Goal: Information Seeking & Learning: Check status

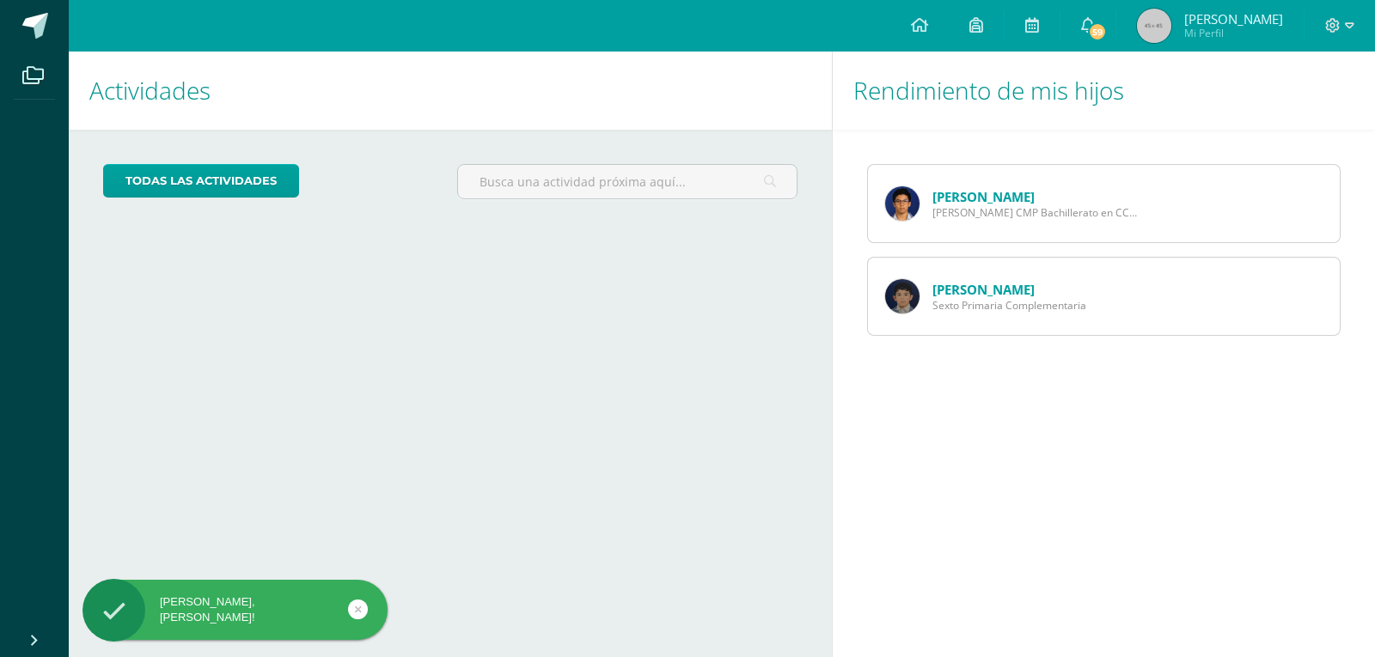
click at [966, 199] on link "[PERSON_NAME]" at bounding box center [983, 196] width 102 height 17
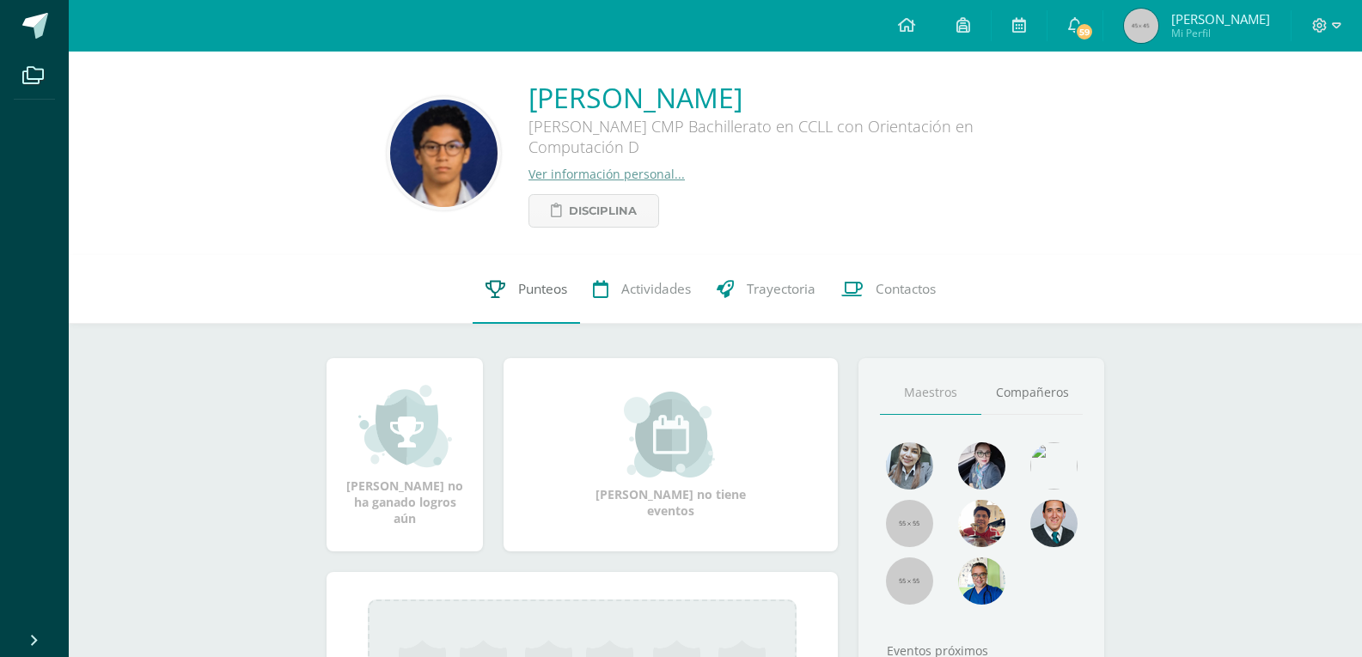
click at [538, 289] on span "Punteos" at bounding box center [542, 289] width 49 height 18
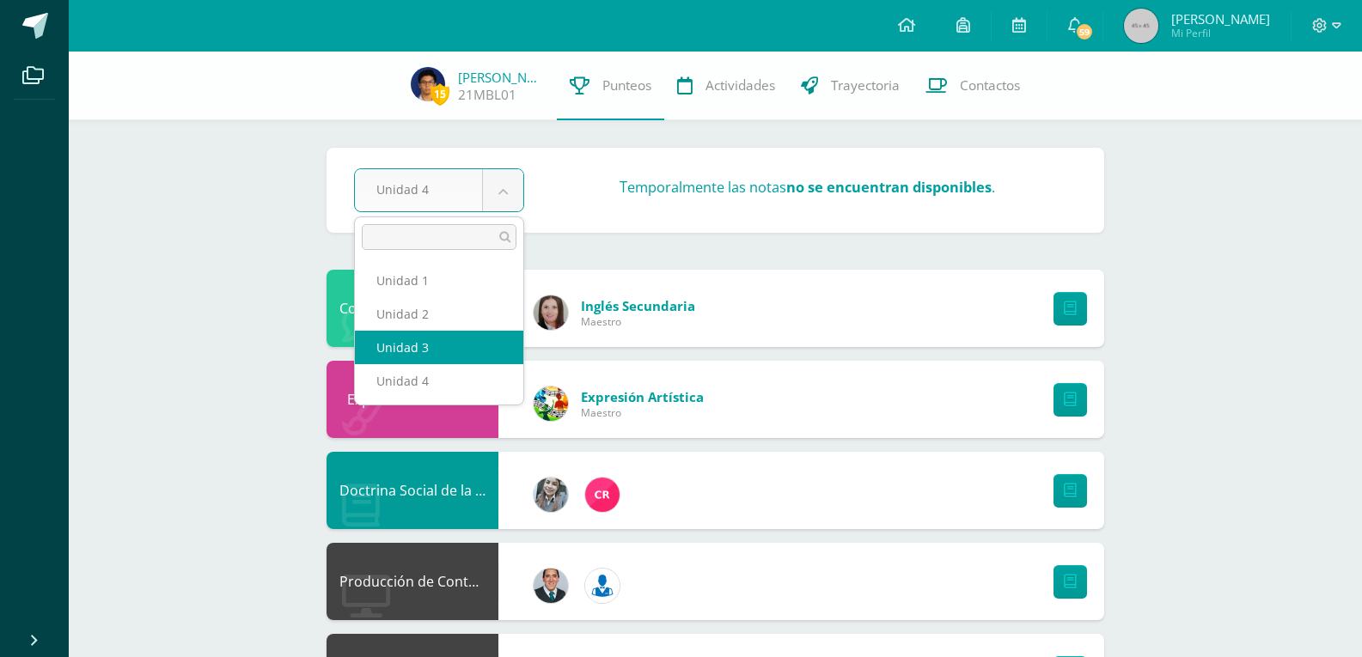
select select "Unidad 3"
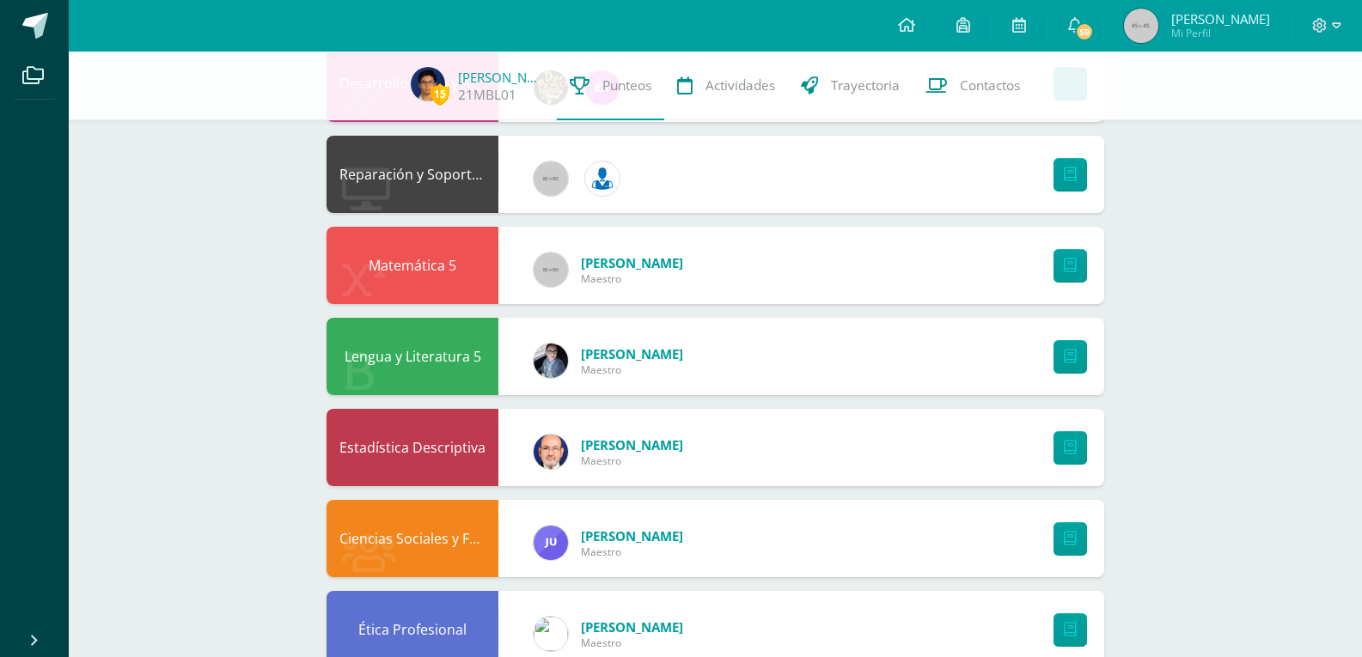
scroll to position [773, 0]
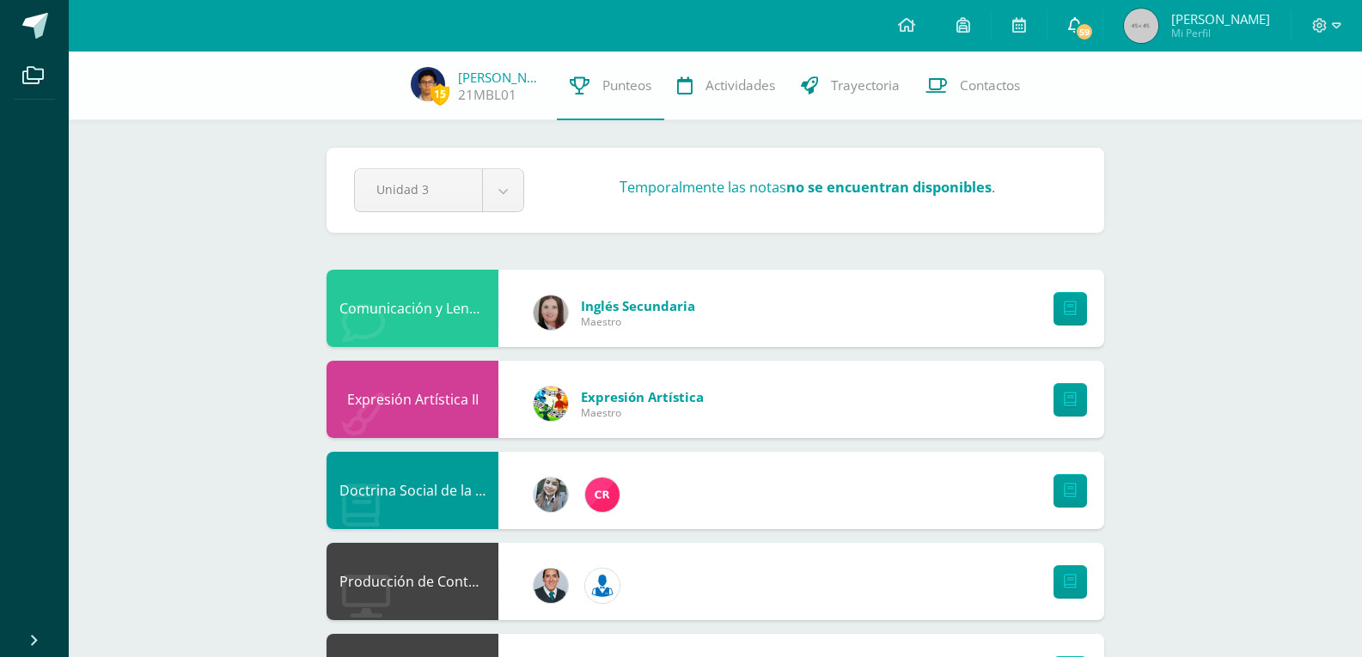
click at [1094, 26] on span "59" at bounding box center [1084, 31] width 19 height 19
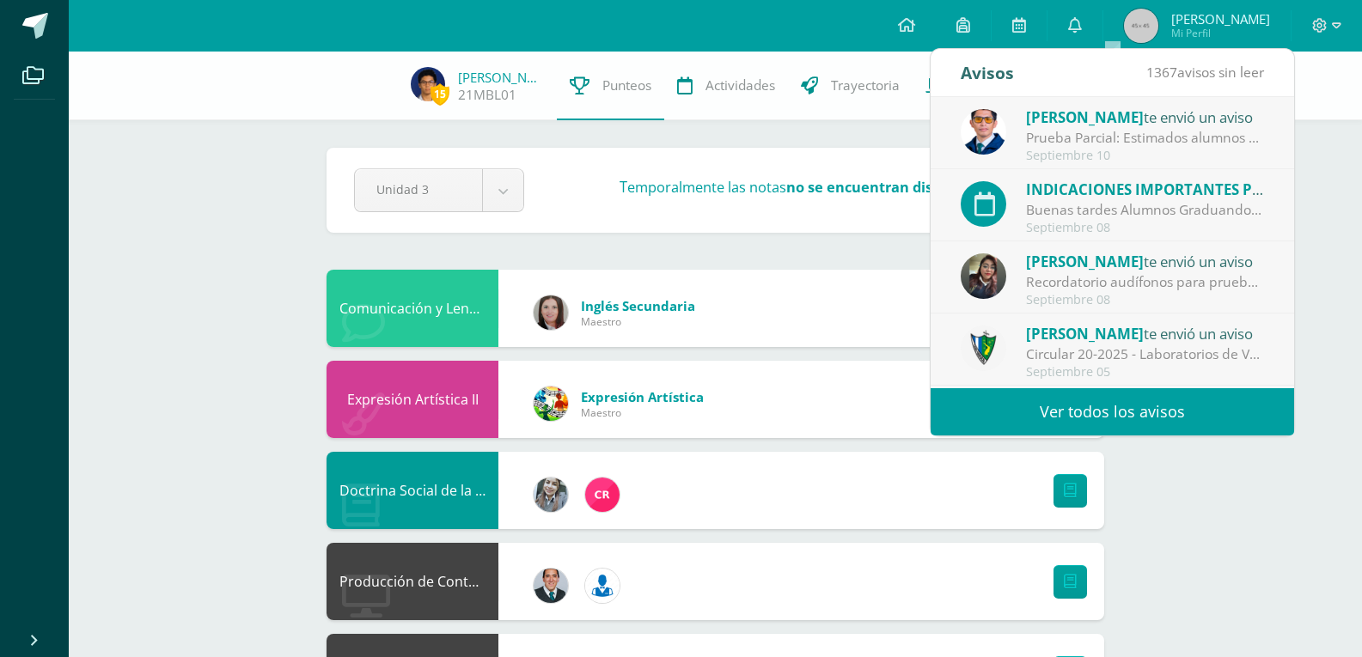
click at [1140, 424] on link "Ver todos los avisos" at bounding box center [1111, 411] width 363 height 47
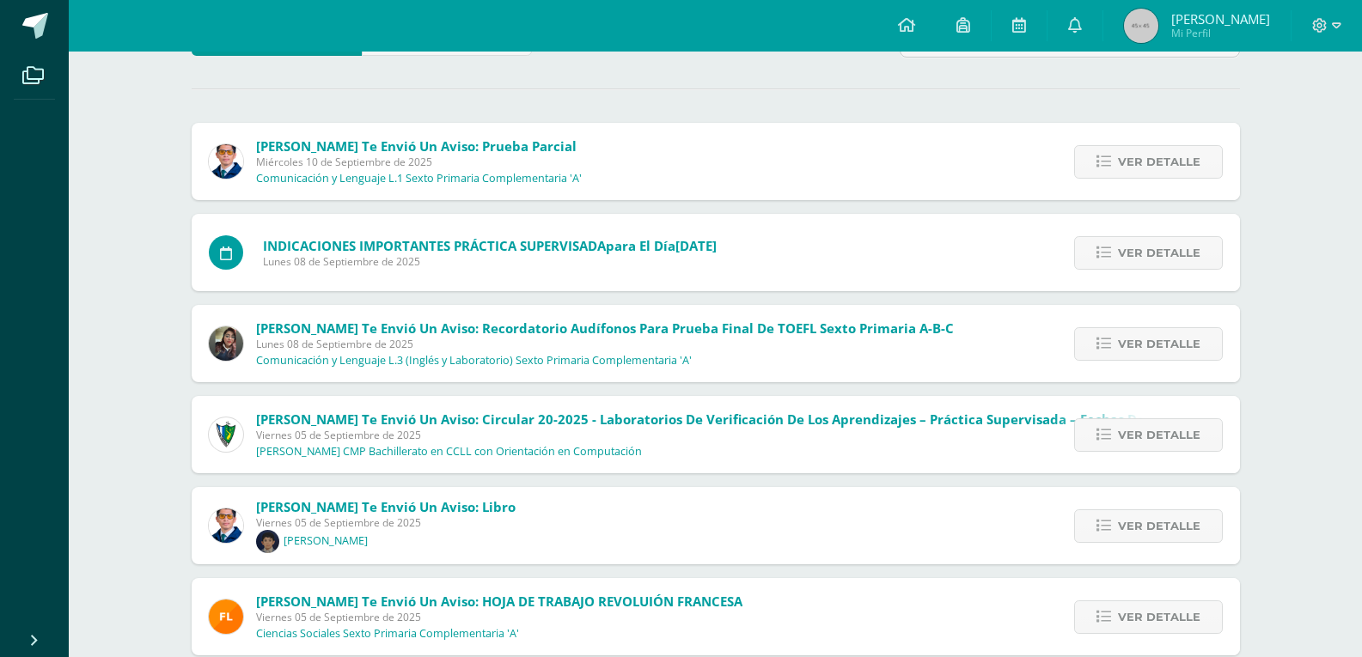
scroll to position [172, 0]
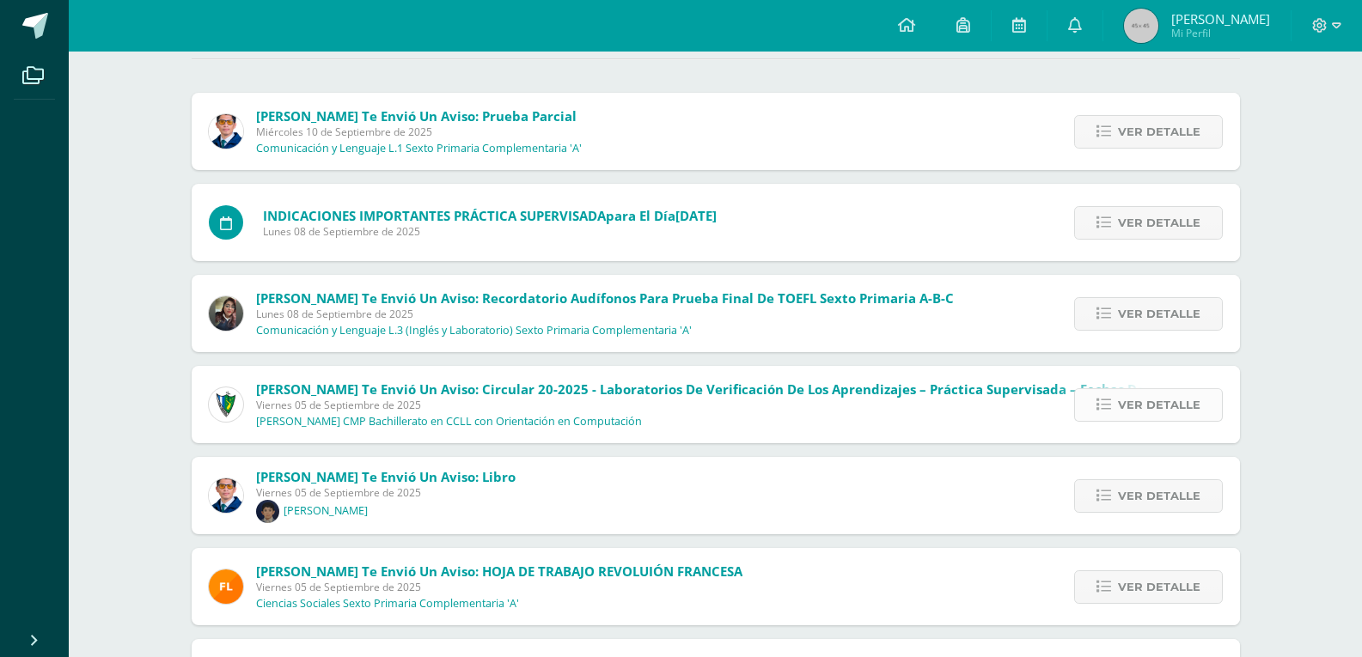
click at [1129, 410] on span "Ver detalle" at bounding box center [1159, 405] width 82 height 32
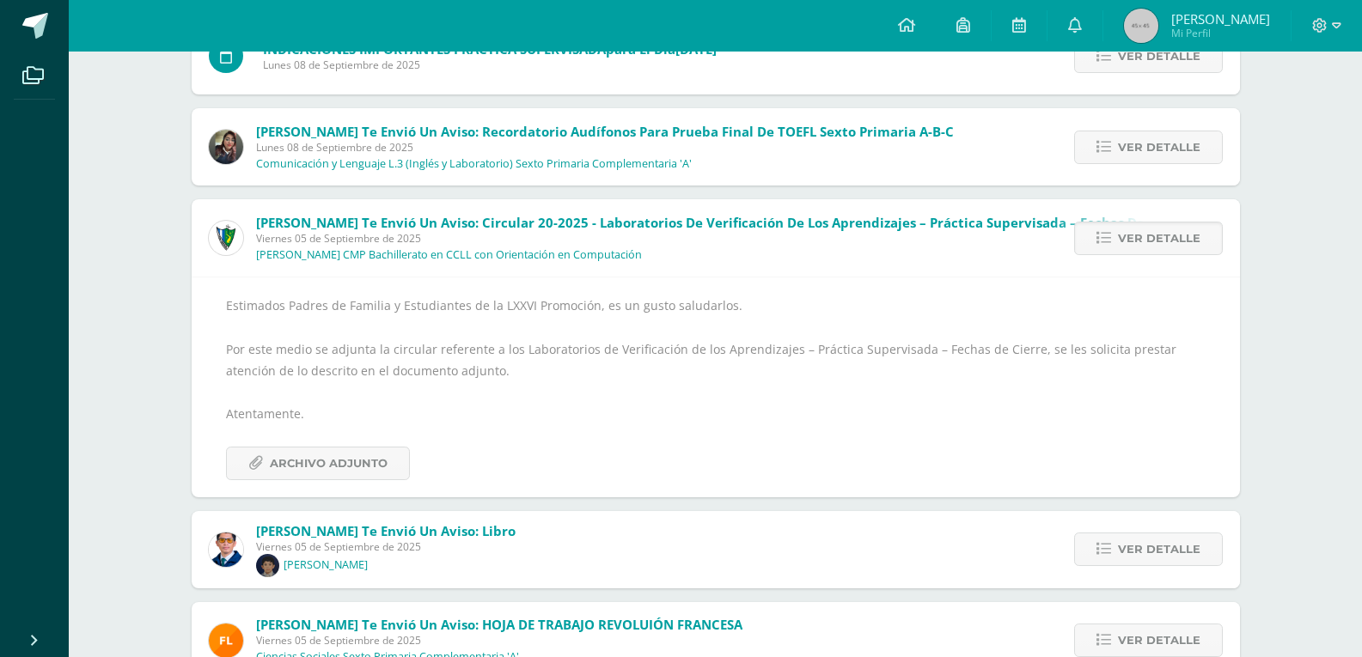
scroll to position [344, 0]
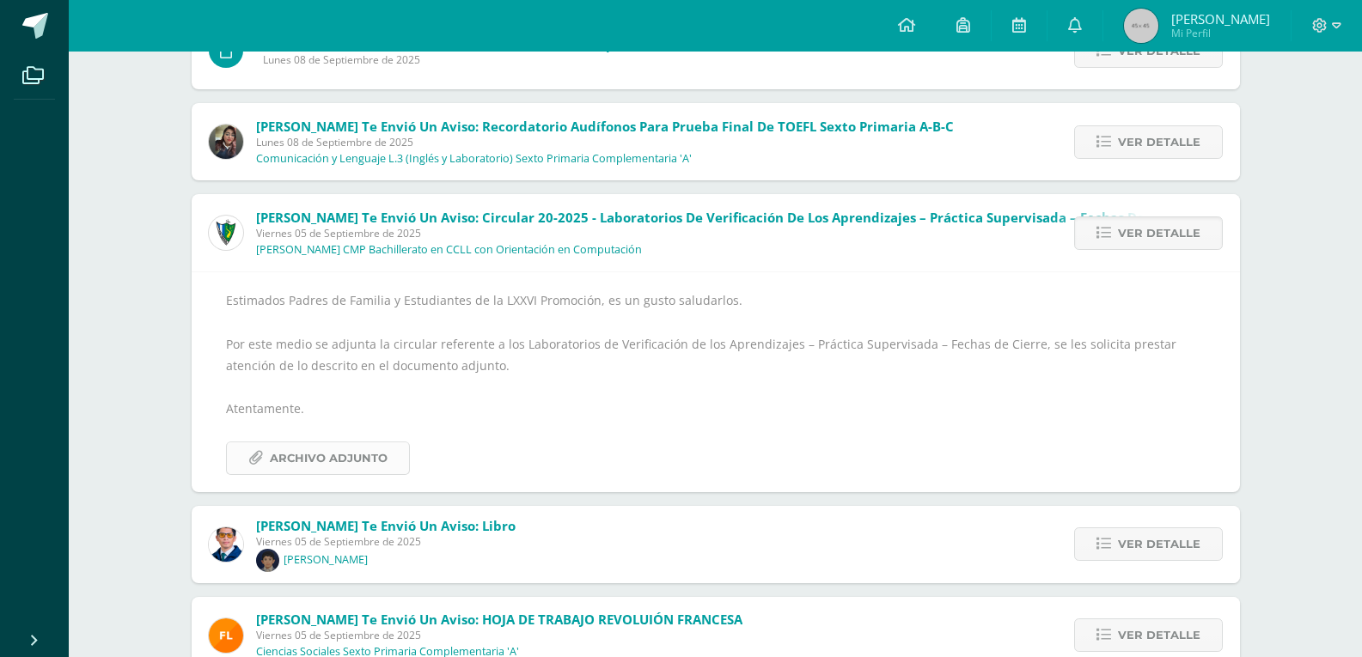
click at [326, 450] on span "Archivo Adjunto" at bounding box center [329, 458] width 118 height 32
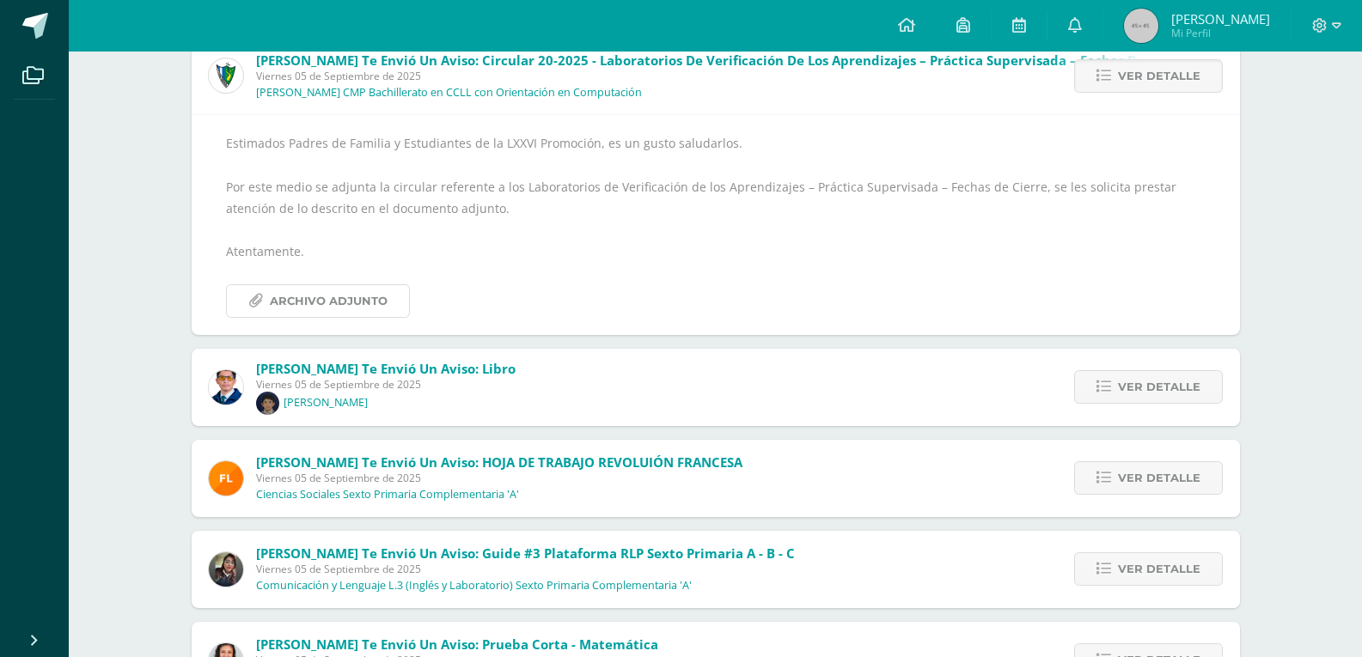
scroll to position [516, 0]
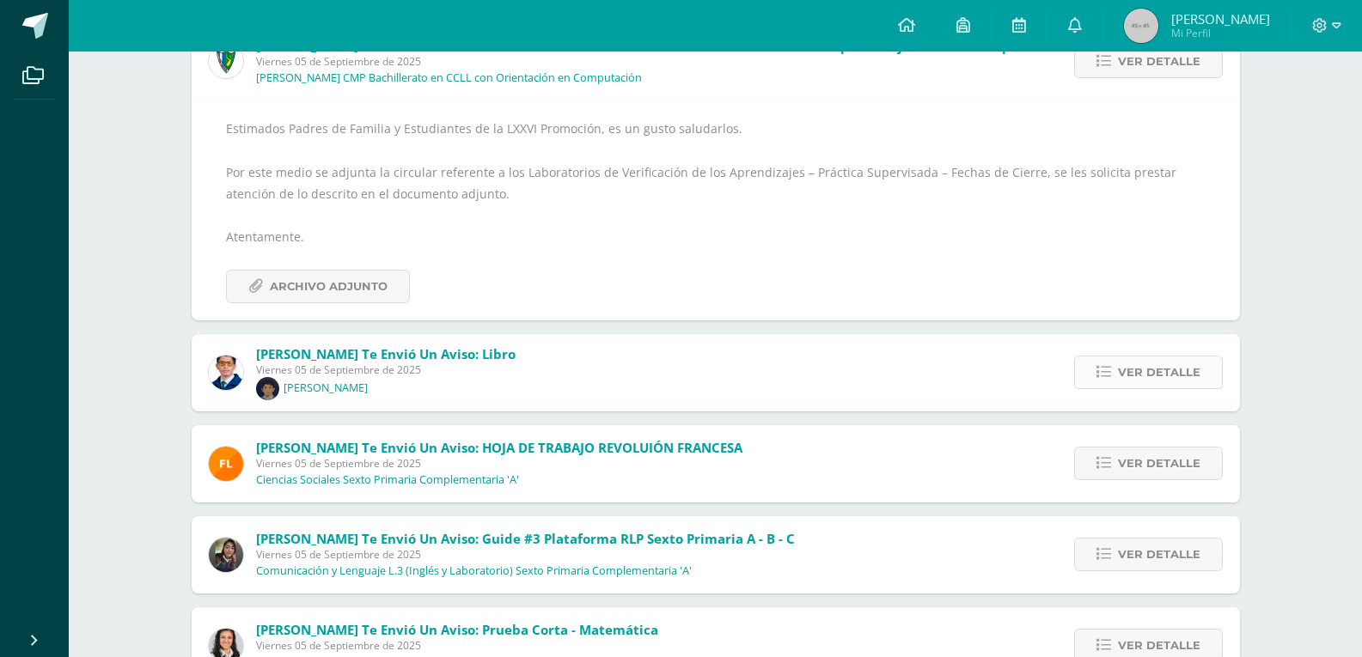
click at [1189, 377] on span "Ver detalle" at bounding box center [1159, 373] width 82 height 32
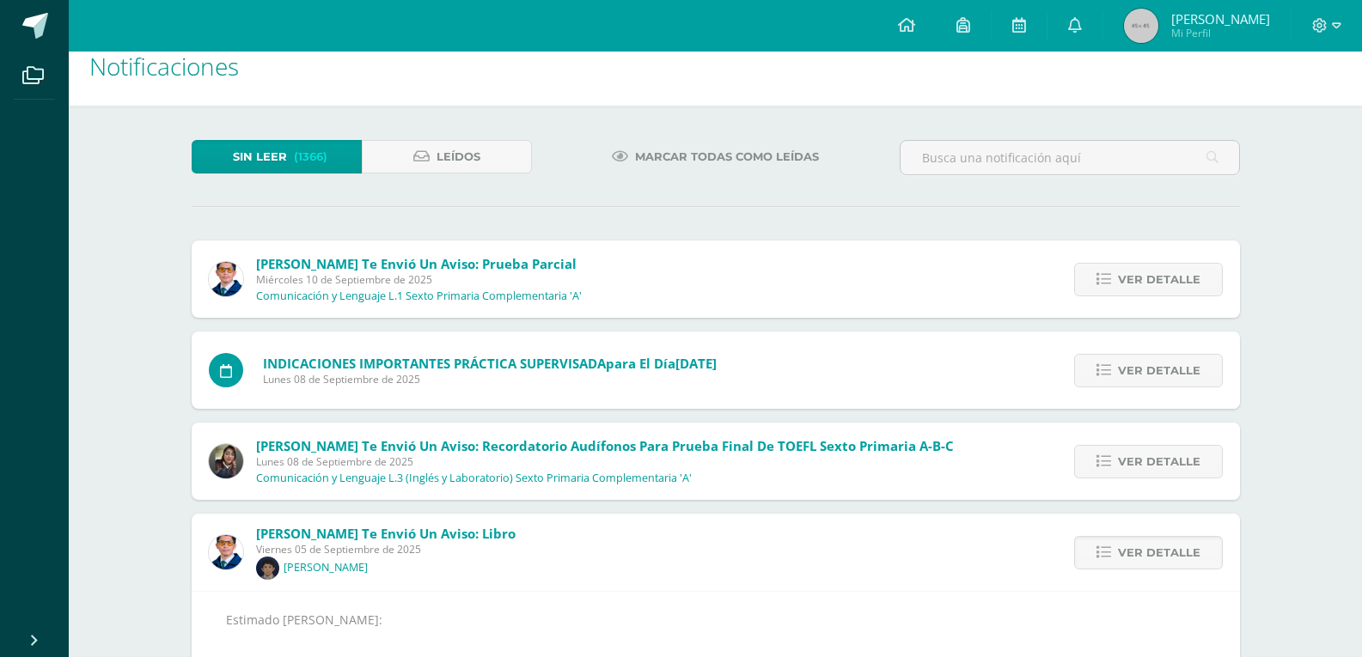
scroll to position [0, 0]
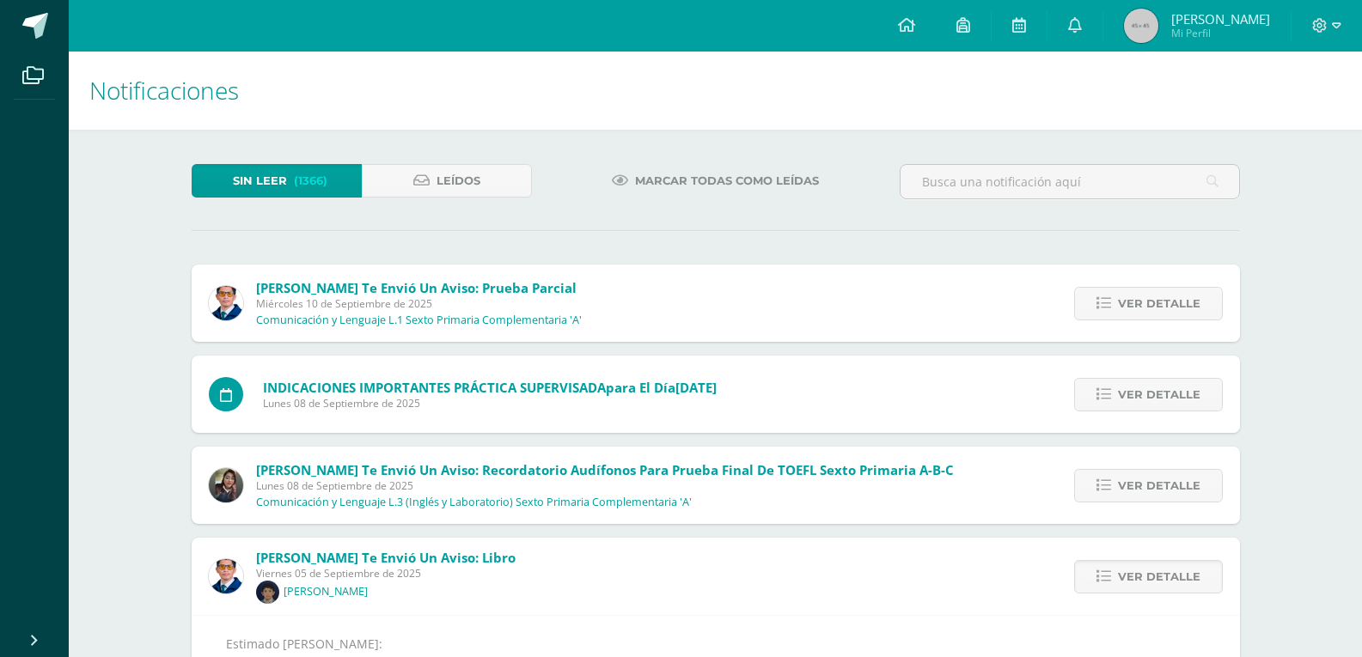
click at [748, 182] on span "Marcar todas como leídas" at bounding box center [727, 181] width 184 height 32
